Goal: Information Seeking & Learning: Learn about a topic

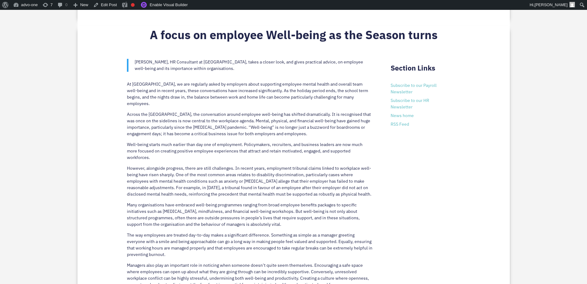
scroll to position [347, 0]
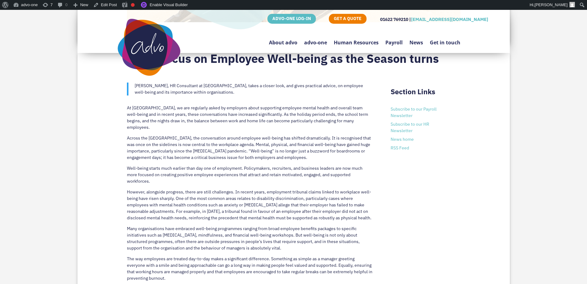
scroll to position [116, 0]
